Goal: Task Accomplishment & Management: Use online tool/utility

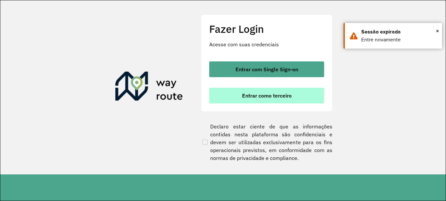
click at [302, 97] on button "Entrar como terceiro" at bounding box center [266, 96] width 115 height 16
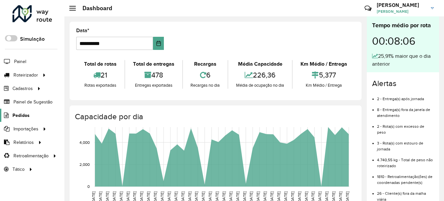
click at [24, 111] on link "Pedidos" at bounding box center [15, 115] width 30 height 13
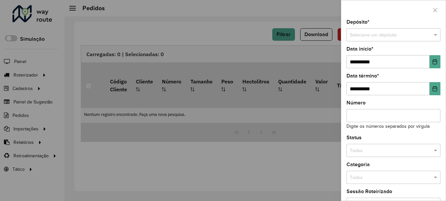
click at [80, 145] on div at bounding box center [223, 100] width 446 height 201
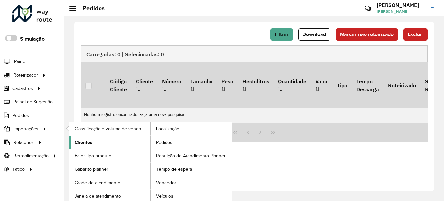
click at [86, 139] on span "Clientes" at bounding box center [84, 142] width 18 height 7
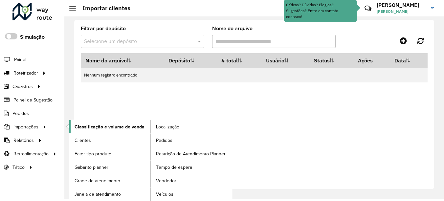
scroll to position [2, 0]
click at [176, 143] on link "Pedidos" at bounding box center [191, 139] width 81 height 13
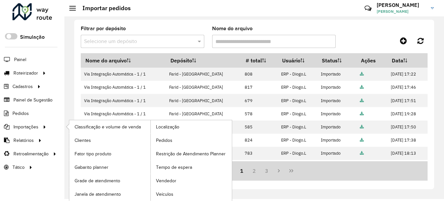
scroll to position [2, 0]
click at [165, 138] on span "Pedidos" at bounding box center [164, 140] width 17 height 7
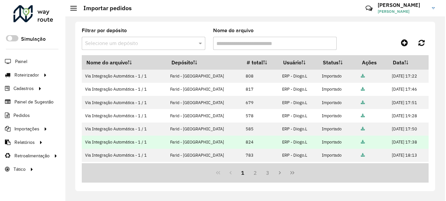
scroll to position [0, 0]
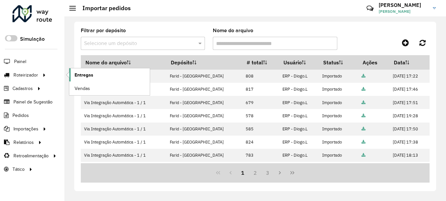
click at [76, 75] on span "Entregas" at bounding box center [84, 75] width 19 height 7
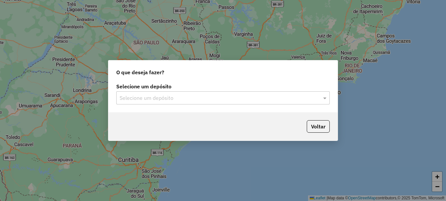
click at [252, 102] on div "Selecione um depósito" at bounding box center [223, 97] width 214 height 13
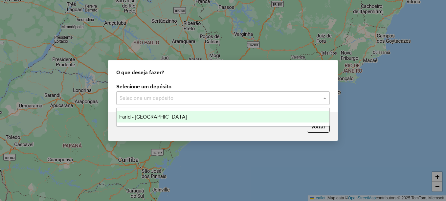
click at [223, 116] on div "Farid - Ponte Nova" at bounding box center [223, 116] width 213 height 11
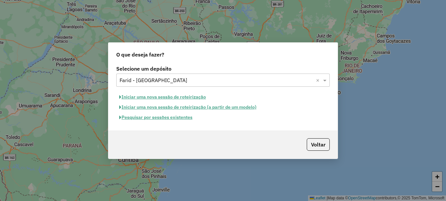
click at [175, 120] on button "Pesquisar por sessões existentes" at bounding box center [155, 117] width 79 height 10
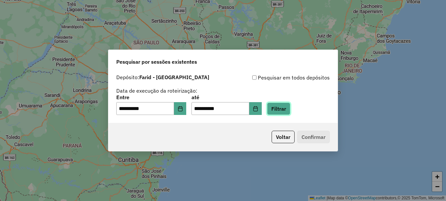
click at [280, 114] on button "Filtrar" at bounding box center [278, 109] width 23 height 12
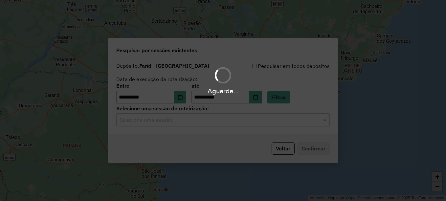
click at [206, 124] on hb-app "**********" at bounding box center [223, 100] width 446 height 201
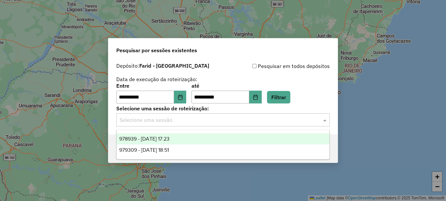
click at [205, 124] on input "text" at bounding box center [217, 120] width 194 height 8
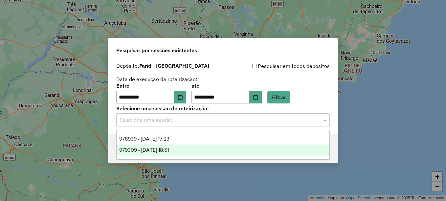
click at [168, 149] on span "979309 - 14/08/2025 18:51" at bounding box center [144, 150] width 50 height 6
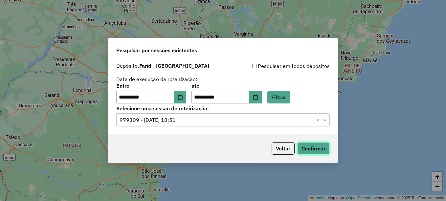
click at [302, 145] on button "Confirmar" at bounding box center [313, 148] width 33 height 12
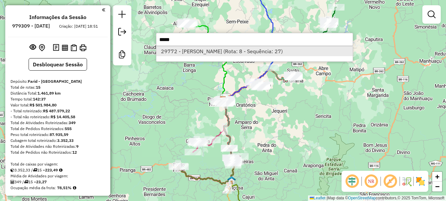
type input "*****"
click at [243, 54] on li "29772 - EDSON KOREIA (Rota: 8 - Sequência: 27)" at bounding box center [254, 51] width 196 height 10
select select "**********"
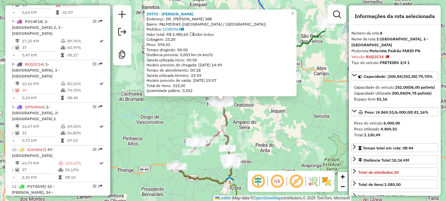
scroll to position [492, 0]
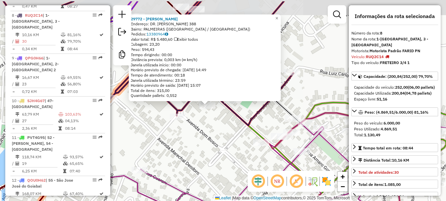
drag, startPoint x: 218, startPoint y: 98, endPoint x: 218, endPoint y: 122, distance: 24.3
click at [218, 122] on div "29772 - EDSON KOREIA Endereço: DR. JOSE MARIANO 388 Bairro: PALMEIRAS (PONTE NO…" at bounding box center [223, 100] width 446 height 201
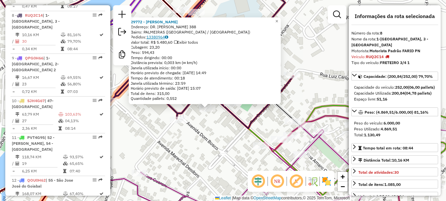
click at [162, 36] on link "13380964" at bounding box center [158, 36] width 22 height 5
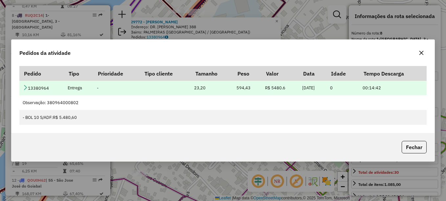
click at [28, 86] on td "13380964" at bounding box center [41, 87] width 45 height 15
click at [24, 88] on icon at bounding box center [25, 87] width 5 height 5
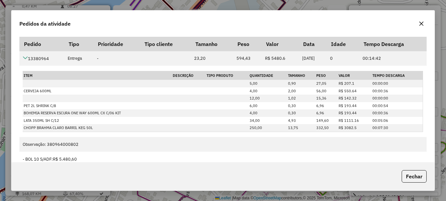
click at [280, 5] on div "Pedidos da atividade Pedido Tipo Prioridade Tipo cliente Tamanho Peso Valor Dat…" at bounding box center [223, 100] width 446 height 201
click at [423, 26] on icon "button" at bounding box center [421, 23] width 5 height 5
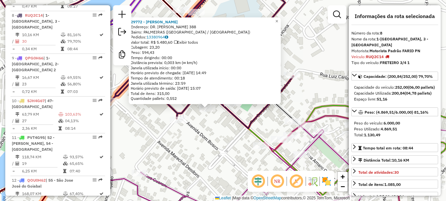
click at [236, 123] on div "29772 - EDSON KOREIA Endereço: DR. JOSE MARIANO 388 Bairro: PALMEIRAS (PONTE NO…" at bounding box center [223, 100] width 446 height 201
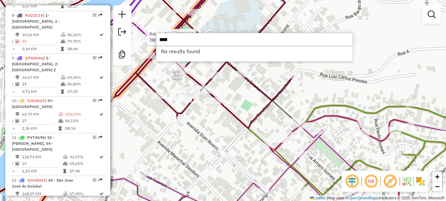
click at [147, 37] on hb-router-mapa "Informações da Sessão 979309 - 14/08/2025 Criação: 13/08/2025 18:51 Desbloquear…" at bounding box center [223, 100] width 446 height 201
type input "****"
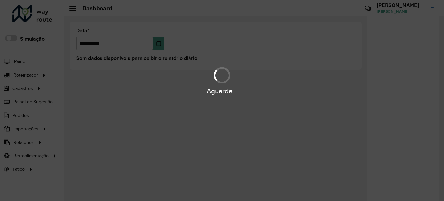
click at [42, 74] on div "Aguarde..." at bounding box center [222, 80] width 444 height 31
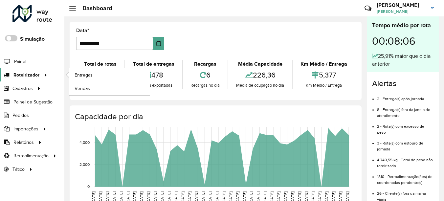
click at [47, 76] on div at bounding box center [44, 75] width 10 height 7
click at [89, 76] on span "Entregas" at bounding box center [84, 75] width 19 height 7
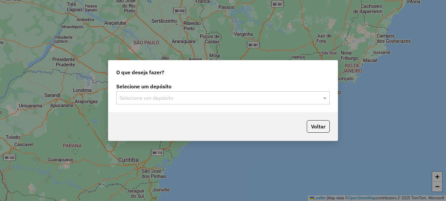
click at [201, 94] on input "text" at bounding box center [217, 98] width 194 height 8
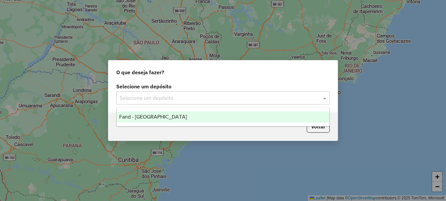
click at [185, 117] on div "Farid - [GEOGRAPHIC_DATA]" at bounding box center [223, 116] width 213 height 11
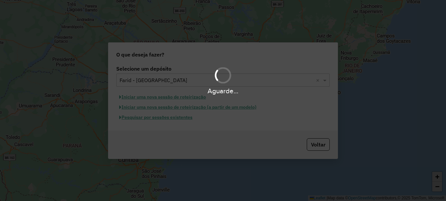
click at [190, 120] on div "Aguarde..." at bounding box center [223, 100] width 446 height 201
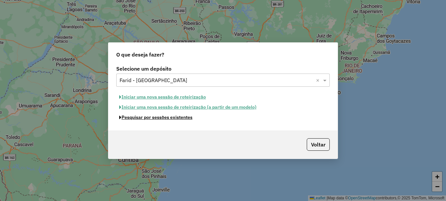
click at [190, 120] on button "Pesquisar por sessões existentes" at bounding box center [155, 117] width 79 height 10
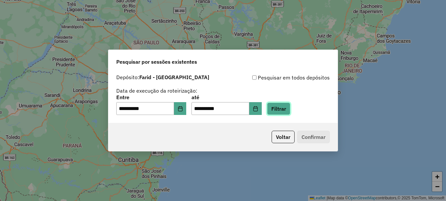
click at [282, 111] on button "Filtrar" at bounding box center [278, 109] width 23 height 12
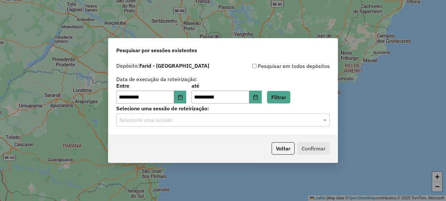
click at [236, 124] on input "text" at bounding box center [217, 120] width 194 height 8
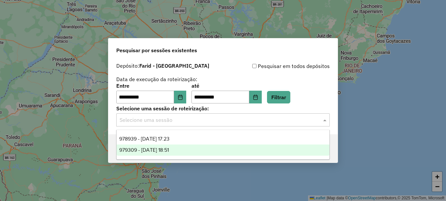
click at [200, 152] on div "979309 - 14/08/2025 18:51" at bounding box center [223, 150] width 213 height 11
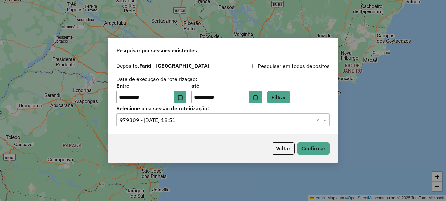
click at [332, 149] on div "Voltar Confirmar" at bounding box center [222, 148] width 229 height 28
click at [326, 150] on button "Confirmar" at bounding box center [313, 148] width 33 height 12
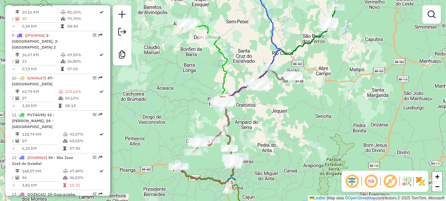
scroll to position [526, 0]
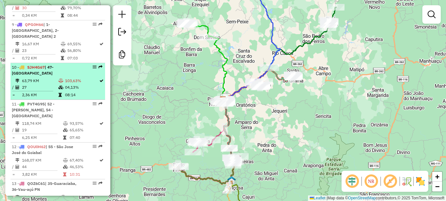
click at [38, 84] on td "27" at bounding box center [40, 87] width 36 height 7
select select "**********"
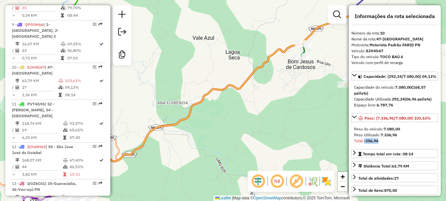
drag, startPoint x: 389, startPoint y: 154, endPoint x: 365, endPoint y: 153, distance: 24.4
click at [365, 144] on div "Total: -256,96" at bounding box center [394, 141] width 81 height 6
drag, startPoint x: 365, startPoint y: 153, endPoint x: 393, endPoint y: 149, distance: 28.8
click at [393, 138] on div "Peso Utilizado: 7.336,96" at bounding box center [394, 135] width 81 height 6
drag, startPoint x: 387, startPoint y: 154, endPoint x: 354, endPoint y: 154, distance: 33.5
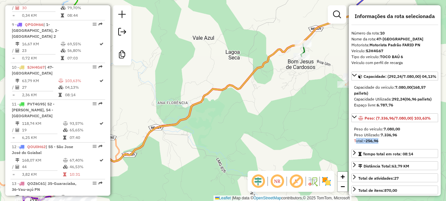
click at [354, 147] on div "Peso do veículo: 7.080,00 Peso Utilizado: 7.336,96 Total: -256,96" at bounding box center [395, 135] width 87 height 23
